Goal: Task Accomplishment & Management: Use online tool/utility

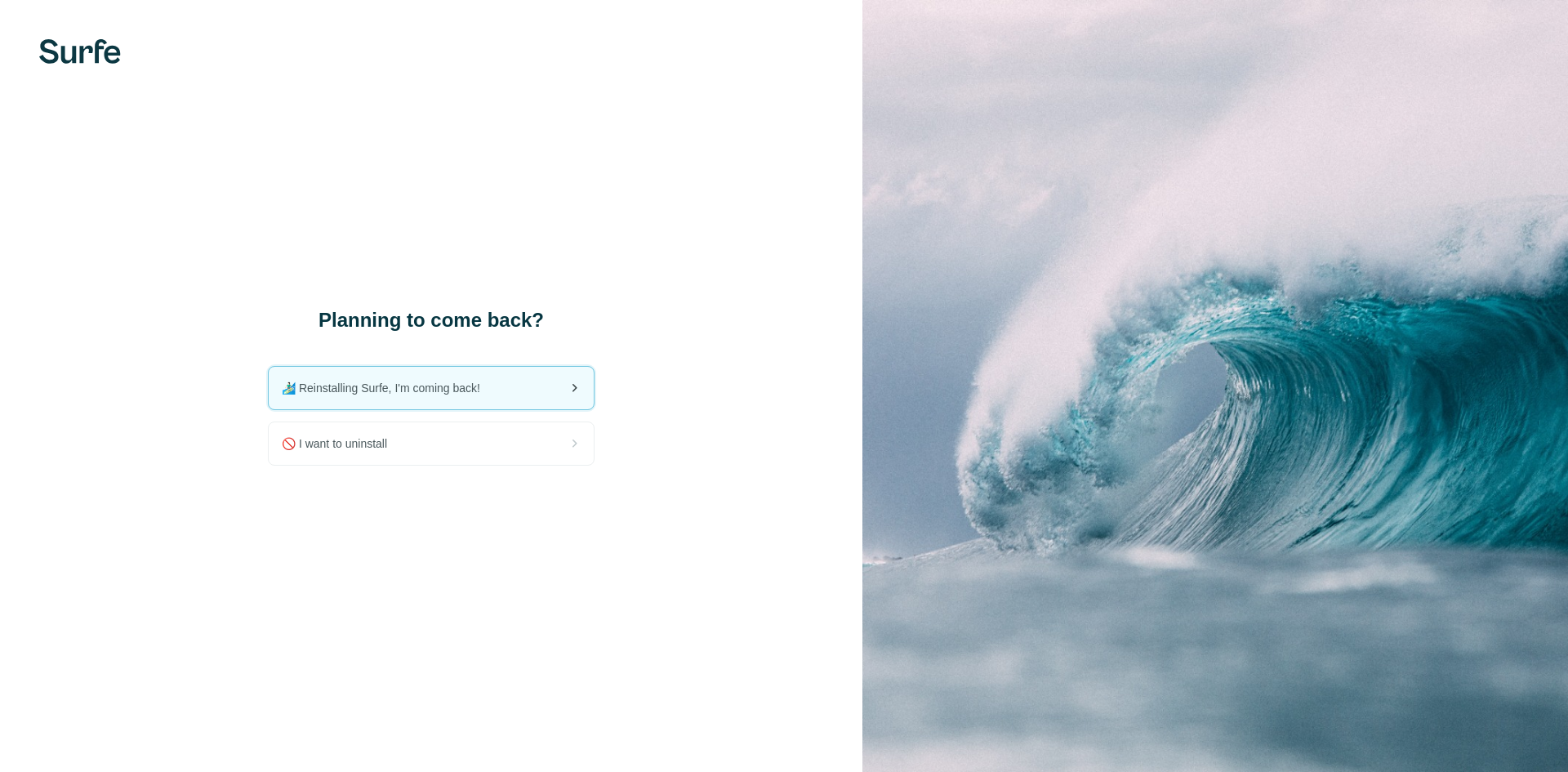
click at [384, 387] on span "🏄🏻‍♂️ Reinstalling Surfe, I'm coming back!" at bounding box center [388, 388] width 211 height 17
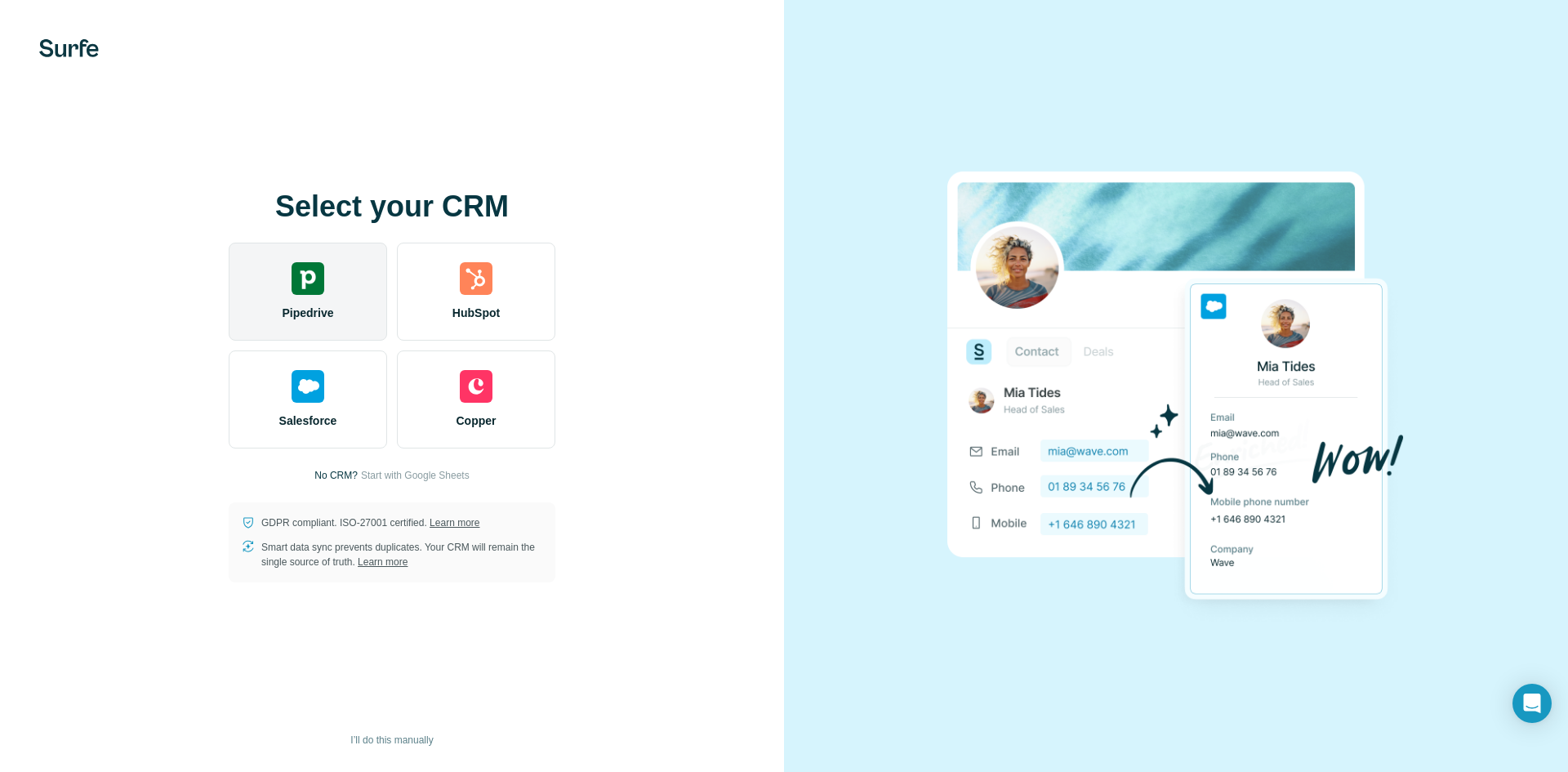
click at [330, 290] on div "Pipedrive" at bounding box center [307, 292] width 158 height 98
